Goal: Task Accomplishment & Management: Complete application form

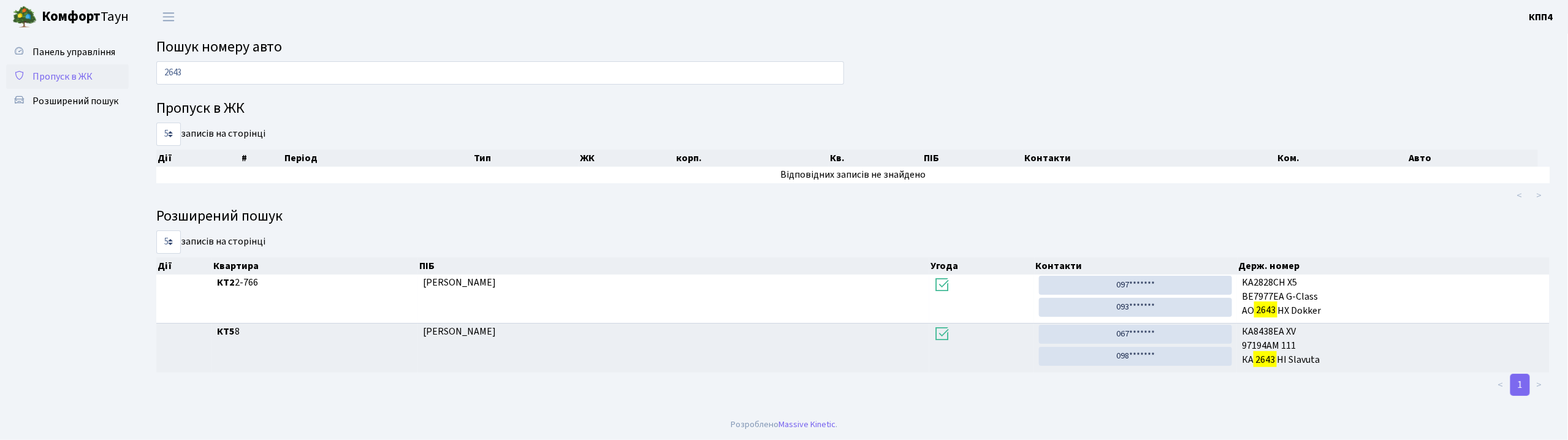
click at [59, 66] on link "Пропуск в ЖК" at bounding box center [67, 77] width 123 height 25
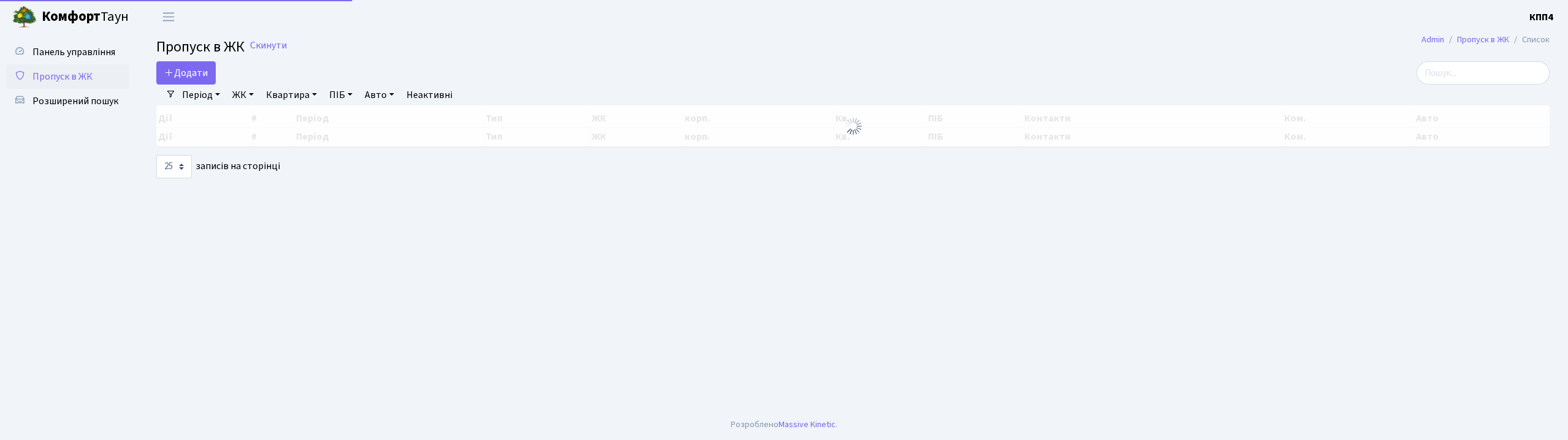
select select "25"
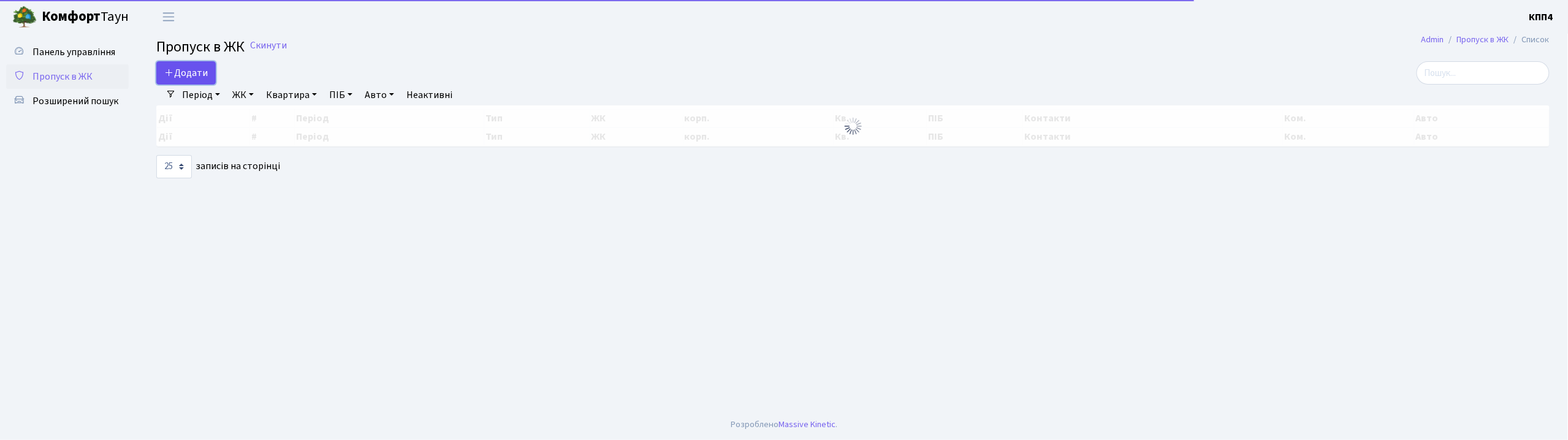
drag, startPoint x: 193, startPoint y: 65, endPoint x: 194, endPoint y: 74, distance: 9.1
click at [192, 65] on link "Додати" at bounding box center [185, 73] width 59 height 24
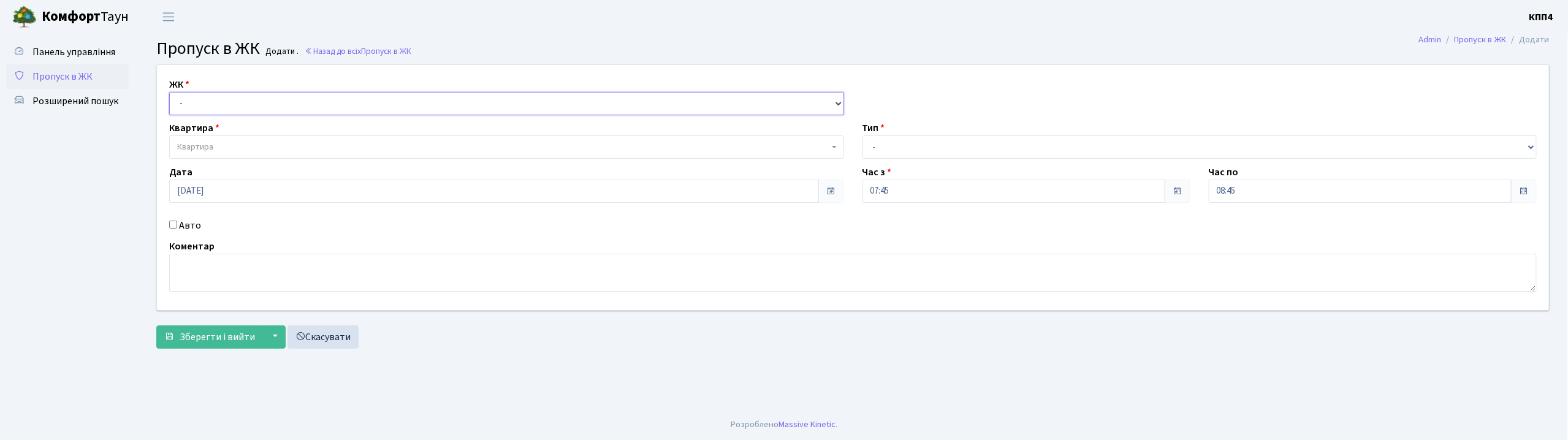
click at [229, 106] on select "- КТ, вул. Регенераторна, 4 КТ2, просп. [STREET_ADDRESS] [STREET_ADDRESS] [PERS…" at bounding box center [507, 104] width 675 height 24
select select "271"
click at [169, 92] on select "- КТ, вул. Регенераторна, 4 КТ2, просп. [STREET_ADDRESS] [STREET_ADDRESS] [PERS…" at bounding box center [507, 104] width 675 height 24
select select
click at [236, 145] on span "Квартира" at bounding box center [503, 147] width 651 height 12
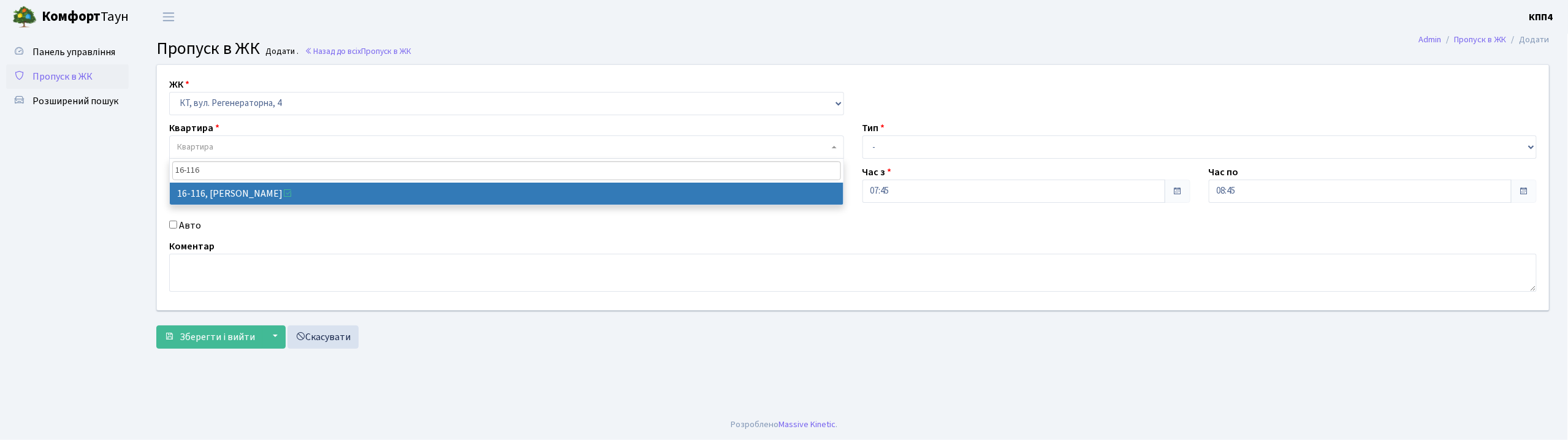
type input "16-116"
select select "8677"
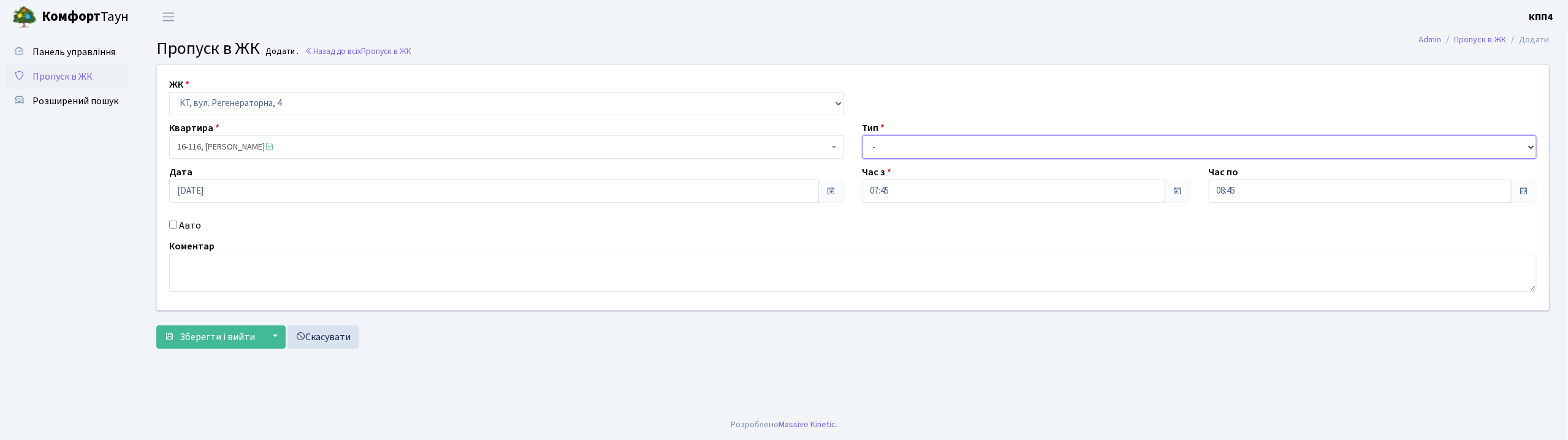
click at [921, 144] on select "- Доставка Таксі Гості Сервіс" at bounding box center [1200, 148] width 675 height 24
select select "2"
click at [862, 136] on select "- Доставка Таксі Гості Сервіс" at bounding box center [1200, 148] width 675 height 24
click at [181, 227] on label "Авто" at bounding box center [190, 225] width 22 height 15
click at [177, 227] on input "Авто" at bounding box center [173, 225] width 8 height 8
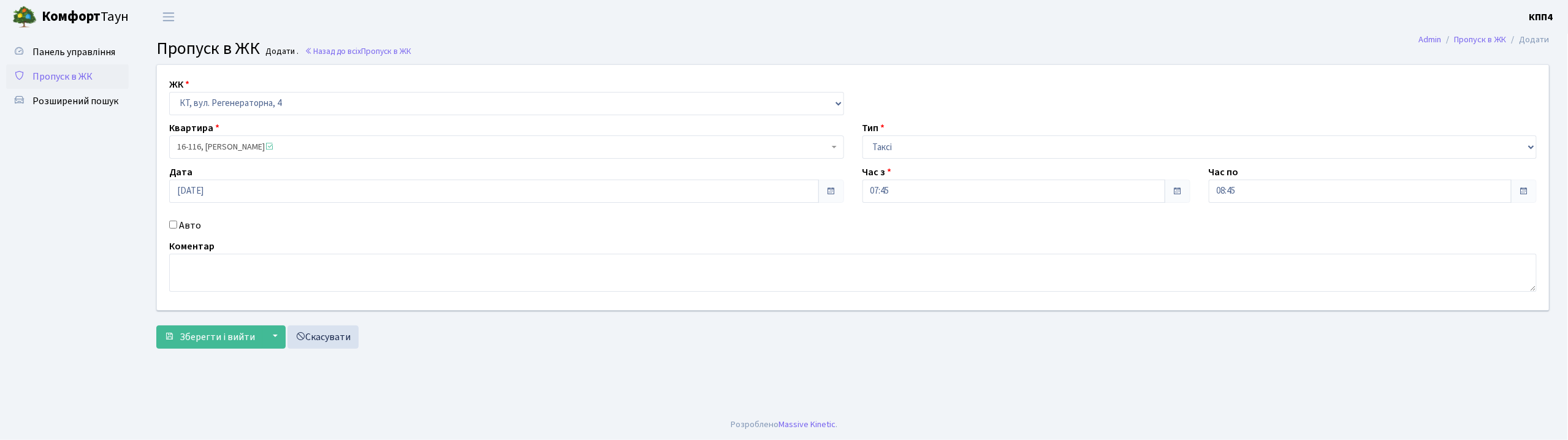
checkbox input "true"
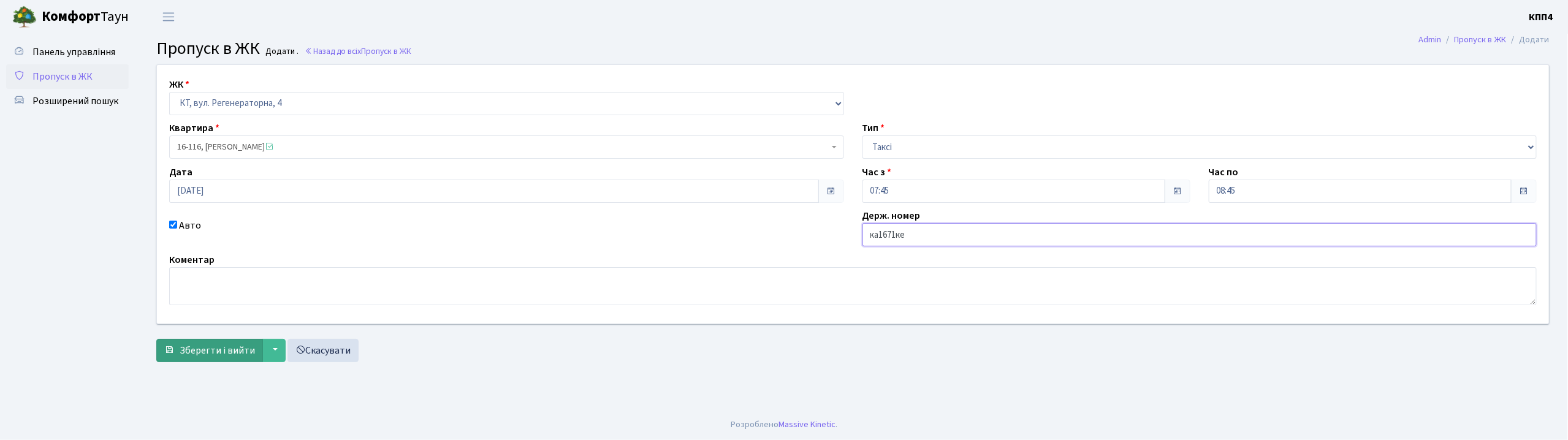
type input "ка1671ке"
click at [211, 351] on span "Зберегти і вийти" at bounding box center [217, 351] width 76 height 14
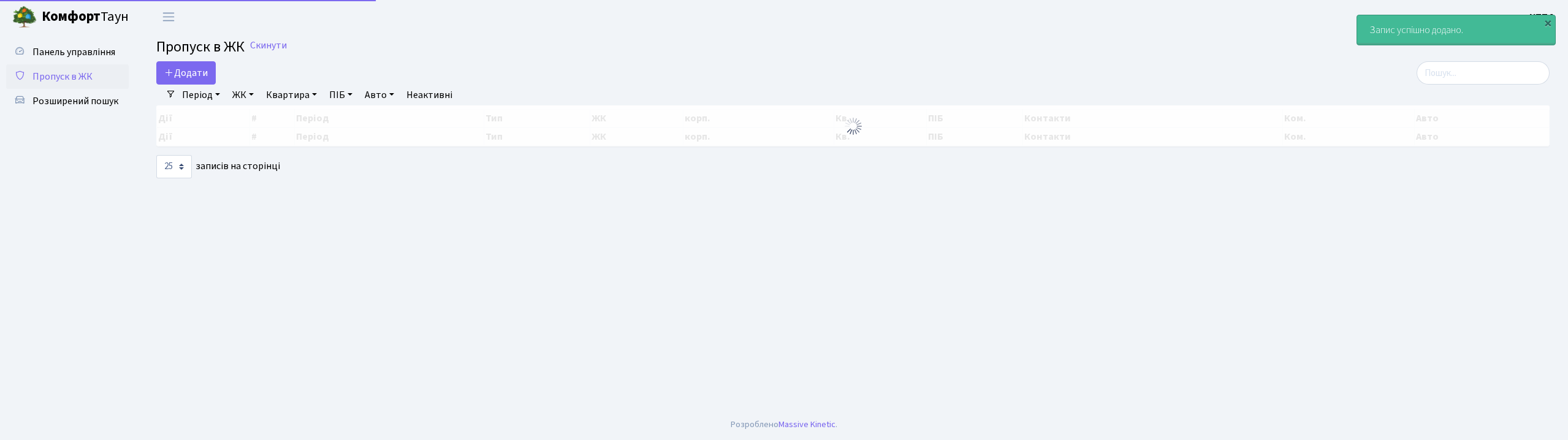
select select "25"
